Goal: Transaction & Acquisition: Purchase product/service

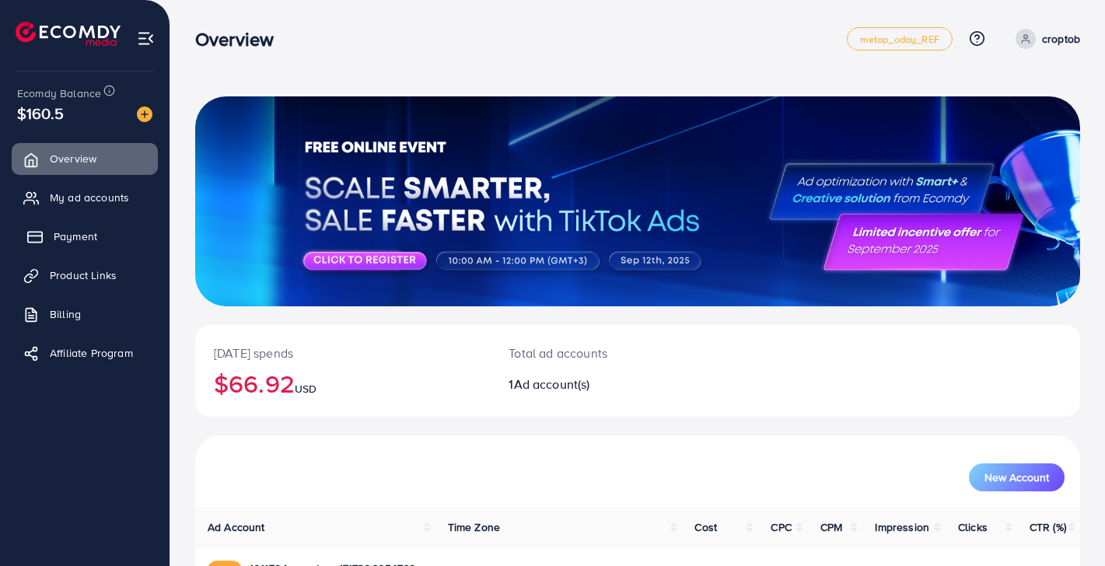
click at [96, 234] on span "Payment" at bounding box center [76, 237] width 44 height 16
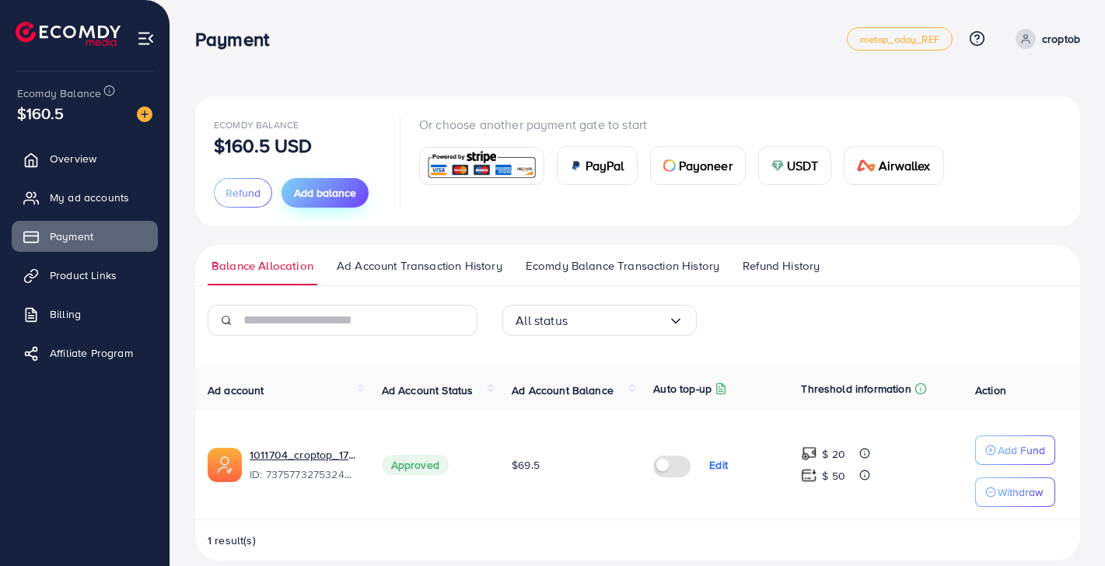
click at [353, 185] on span "Add balance" at bounding box center [325, 193] width 62 height 16
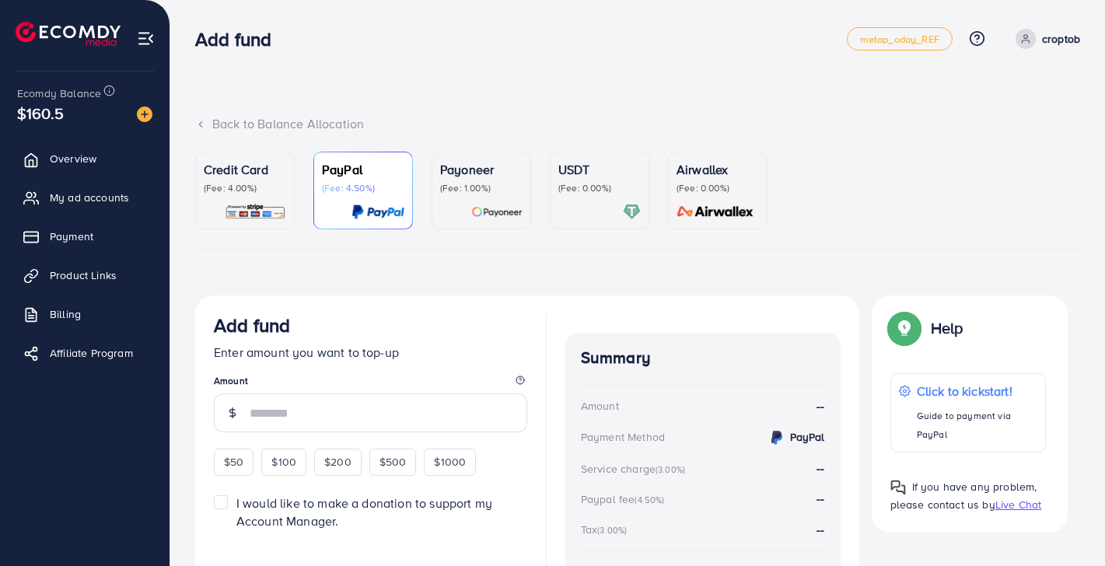
click at [236, 165] on p "Credit Card" at bounding box center [245, 169] width 82 height 19
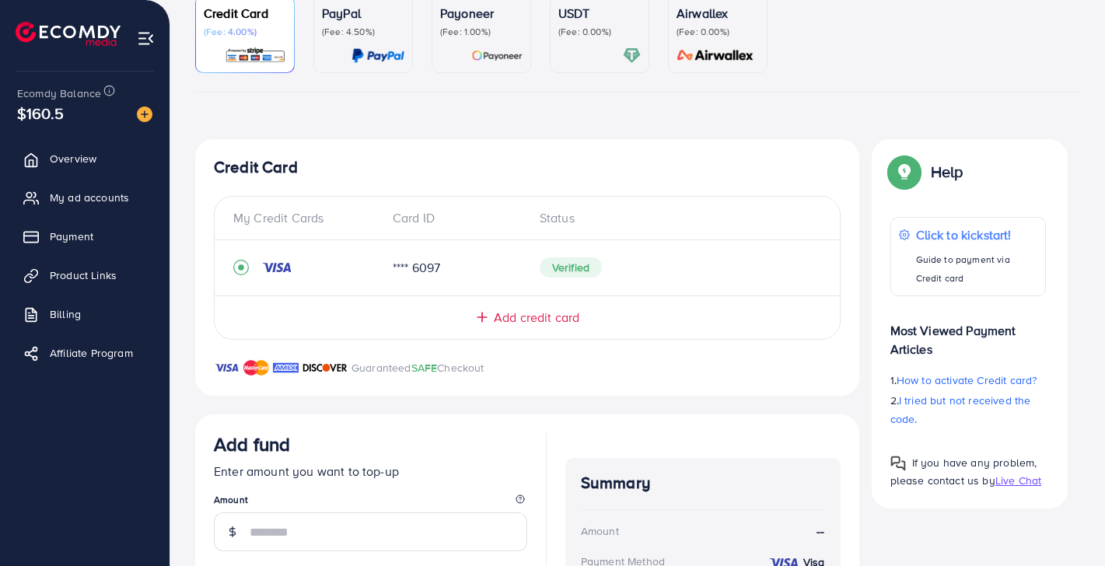
scroll to position [301, 0]
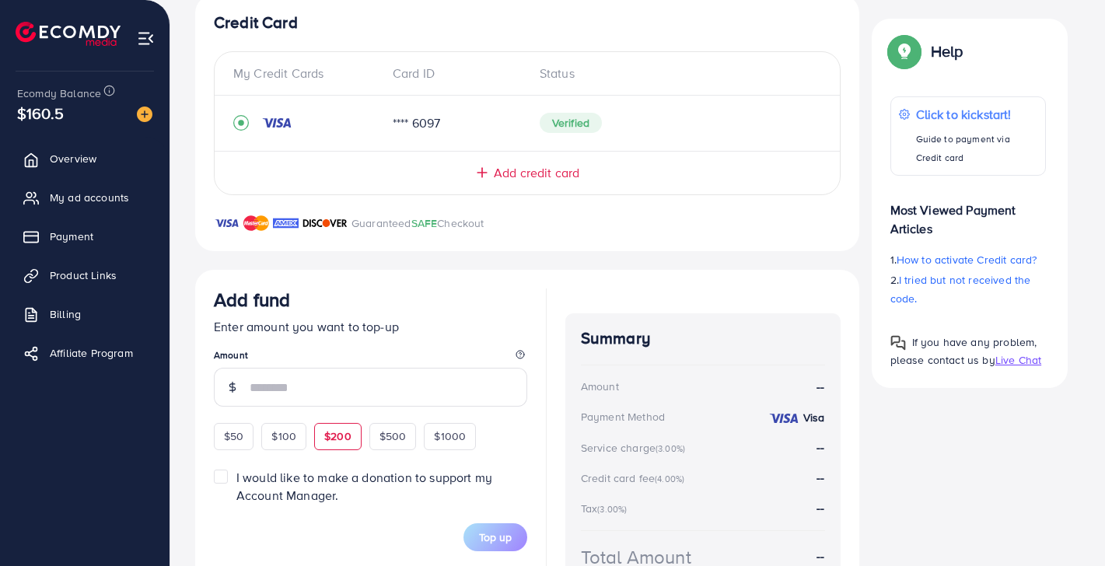
click at [327, 437] on span "$200" at bounding box center [337, 436] width 27 height 16
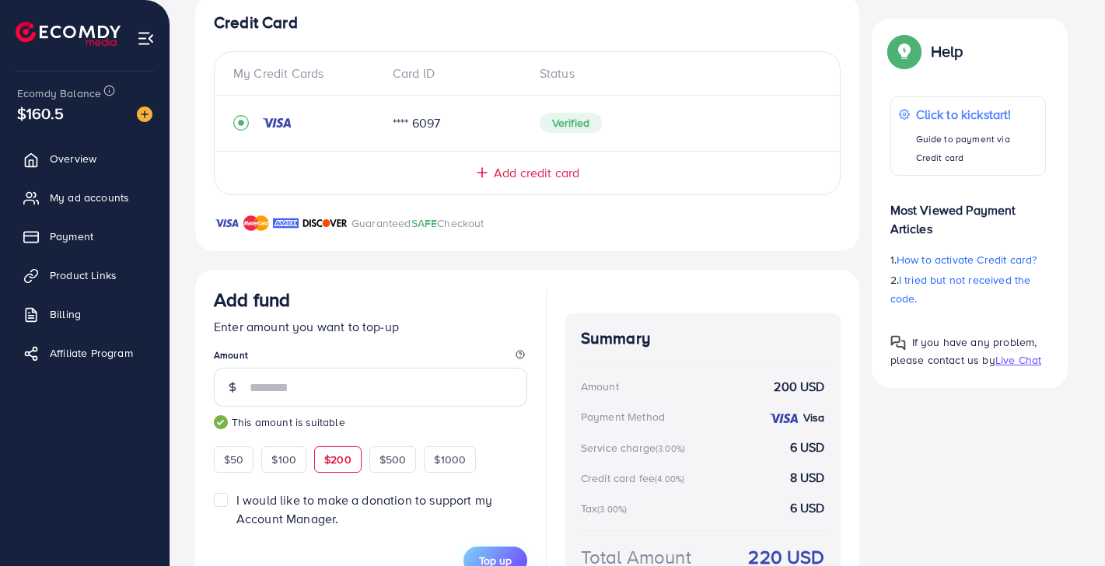
click at [501, 549] on button "Top up" at bounding box center [495, 560] width 64 height 28
